Goal: Check status: Check status

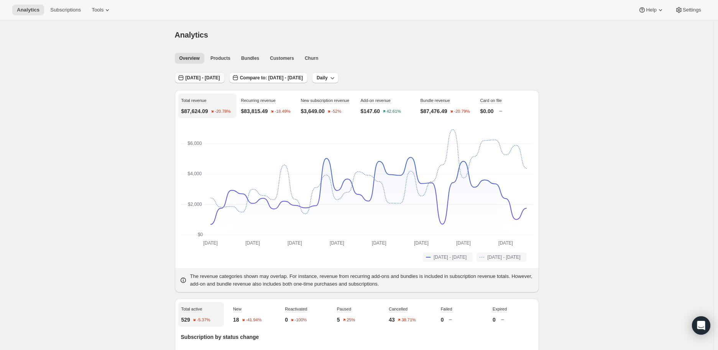
click at [219, 79] on span "[DATE] - [DATE]" at bounding box center [203, 78] width 35 height 6
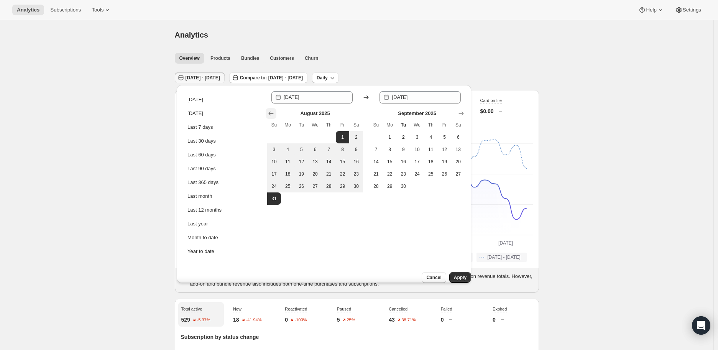
click at [267, 115] on icon "Show previous month, July 2025" at bounding box center [271, 114] width 8 height 8
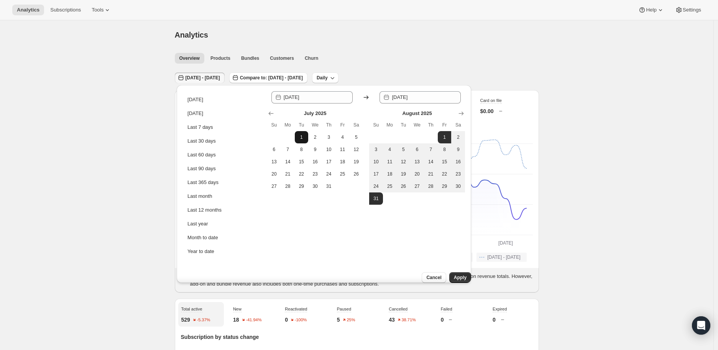
click at [299, 136] on span "1" at bounding box center [302, 137] width 8 height 6
type input "[DATE]"
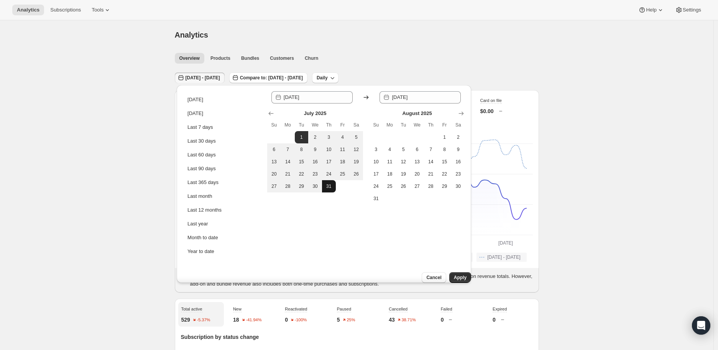
click at [327, 187] on span "31" at bounding box center [329, 186] width 8 height 6
type input "[DATE]"
click at [454, 275] on span "Apply" at bounding box center [460, 278] width 13 height 6
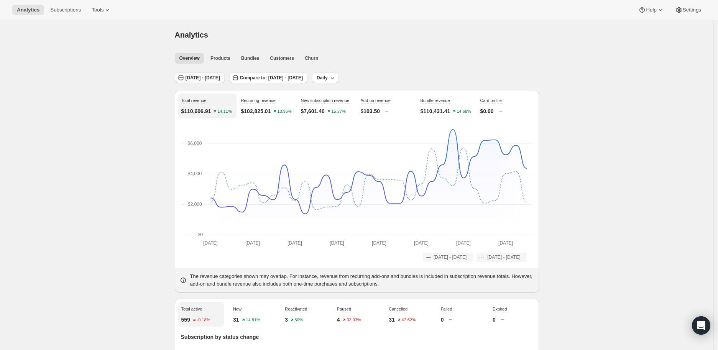
click at [201, 79] on span "[DATE] - [DATE]" at bounding box center [203, 78] width 35 height 6
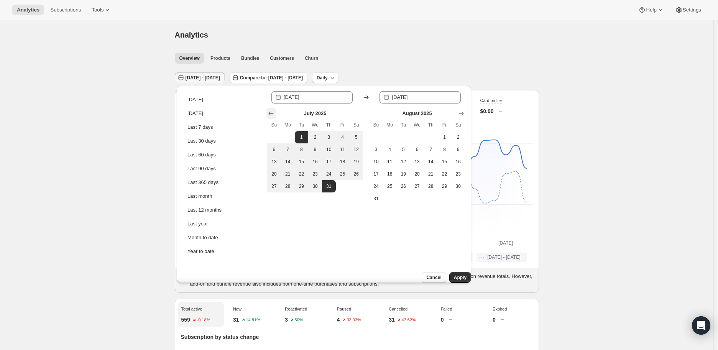
click at [266, 112] on button "Show previous month, June 2025" at bounding box center [271, 113] width 11 height 11
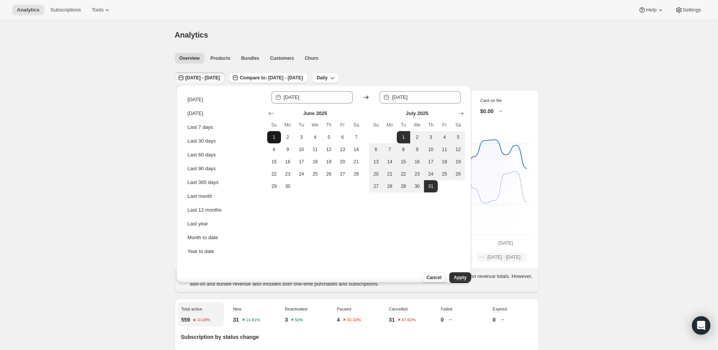
click at [271, 137] on span "1" at bounding box center [274, 137] width 8 height 6
type input "[DATE]"
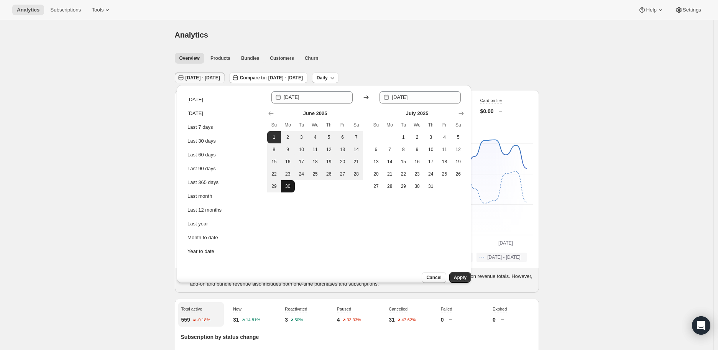
click at [289, 184] on span "30" at bounding box center [288, 186] width 8 height 6
type input "[DATE]"
click at [453, 272] on button "Apply" at bounding box center [460, 277] width 22 height 11
